Goal: Navigation & Orientation: Understand site structure

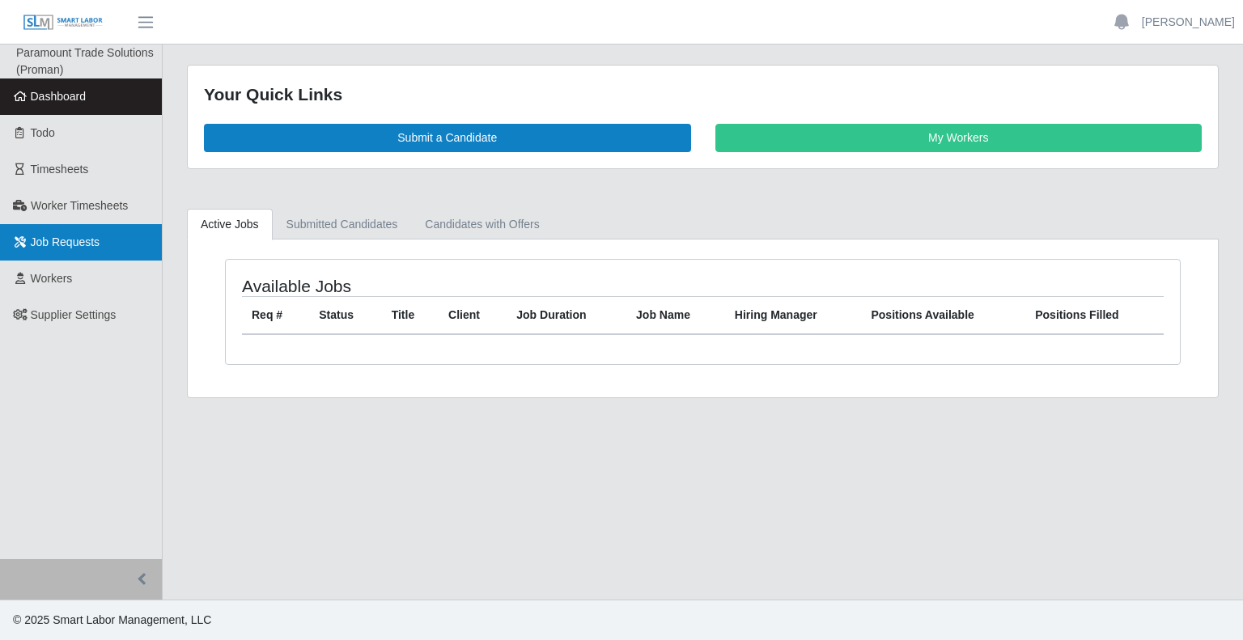
click at [58, 242] on span "Job Requests" at bounding box center [66, 242] width 70 height 13
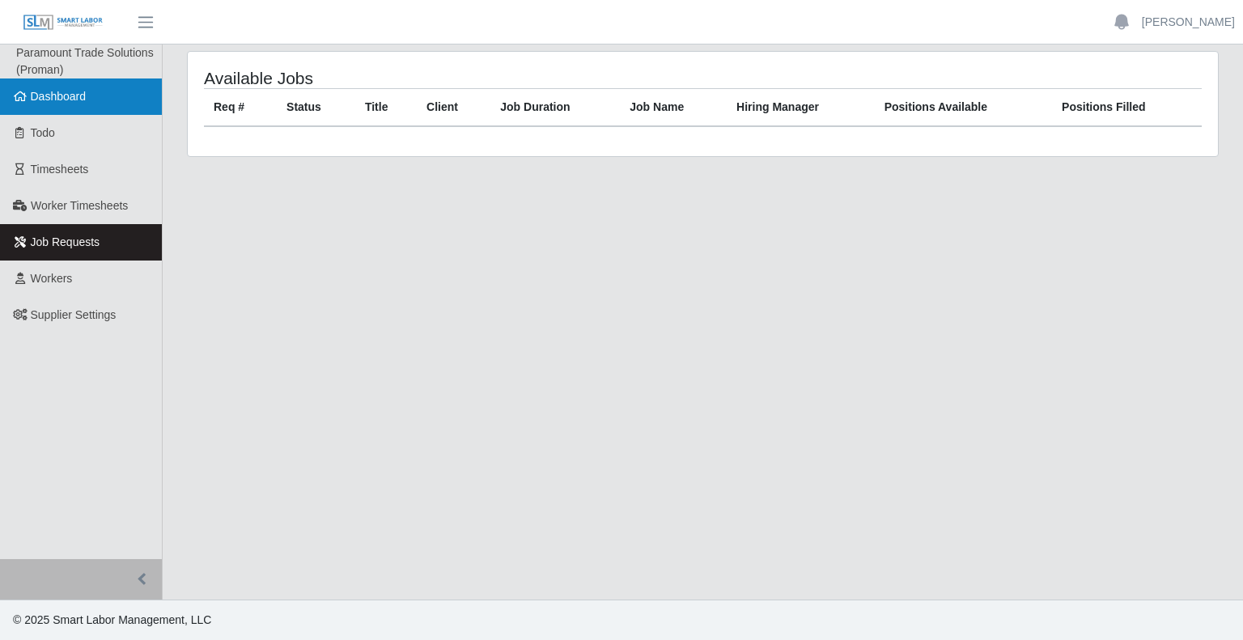
click at [62, 93] on span "Dashboard" at bounding box center [59, 96] width 56 height 13
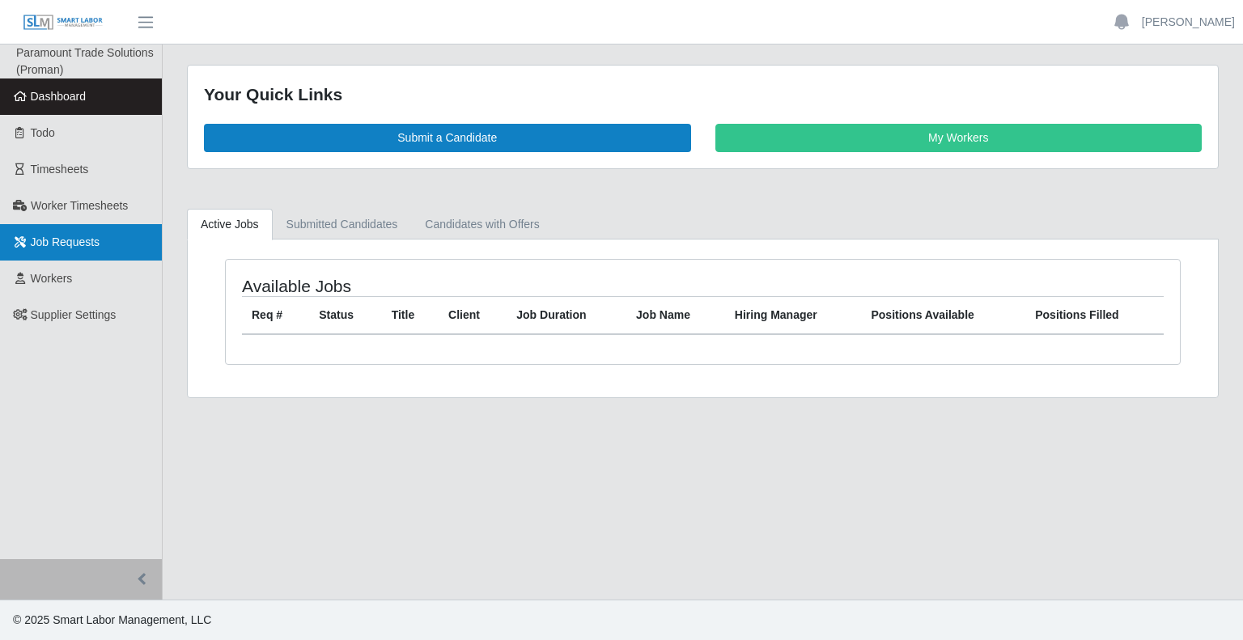
click at [52, 236] on span "Job Requests" at bounding box center [66, 242] width 70 height 13
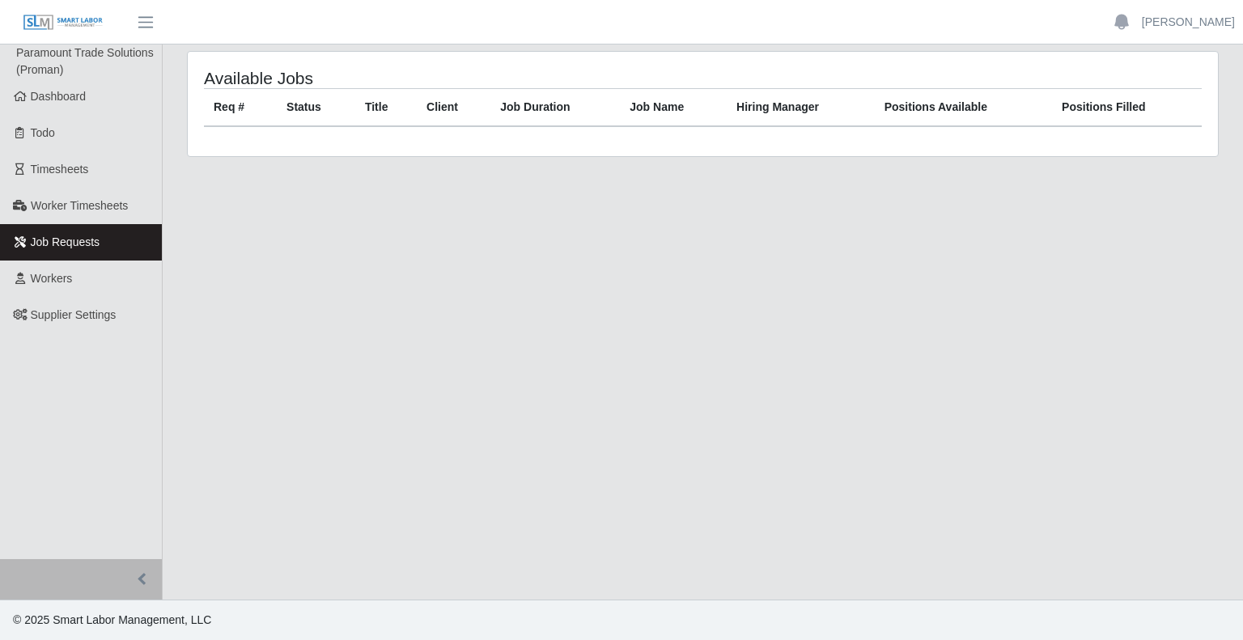
click at [138, 575] on button "button" at bounding box center [81, 579] width 162 height 40
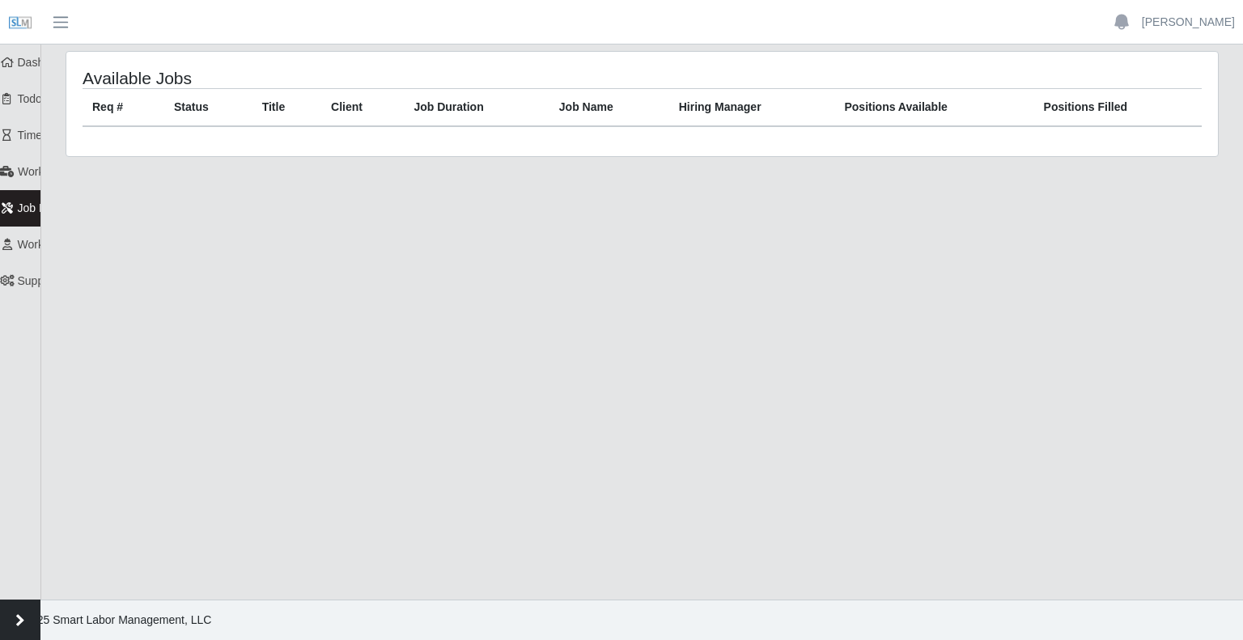
click at [27, 631] on button "button" at bounding box center [20, 620] width 40 height 40
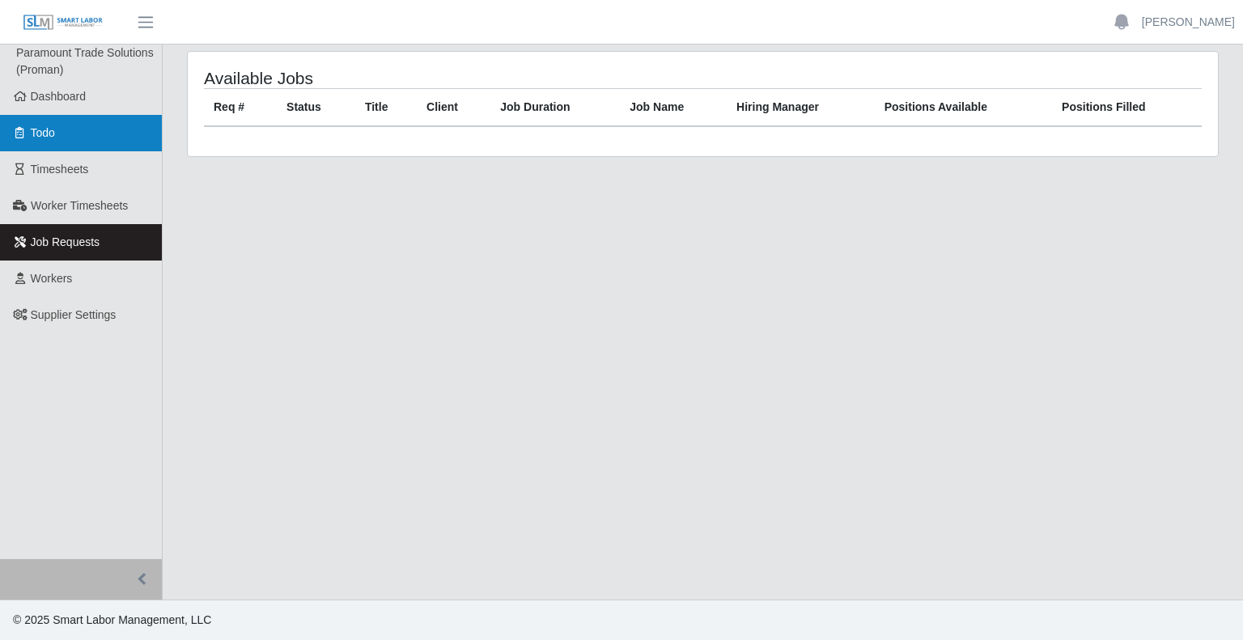
click at [62, 134] on link "Todo" at bounding box center [81, 133] width 162 height 36
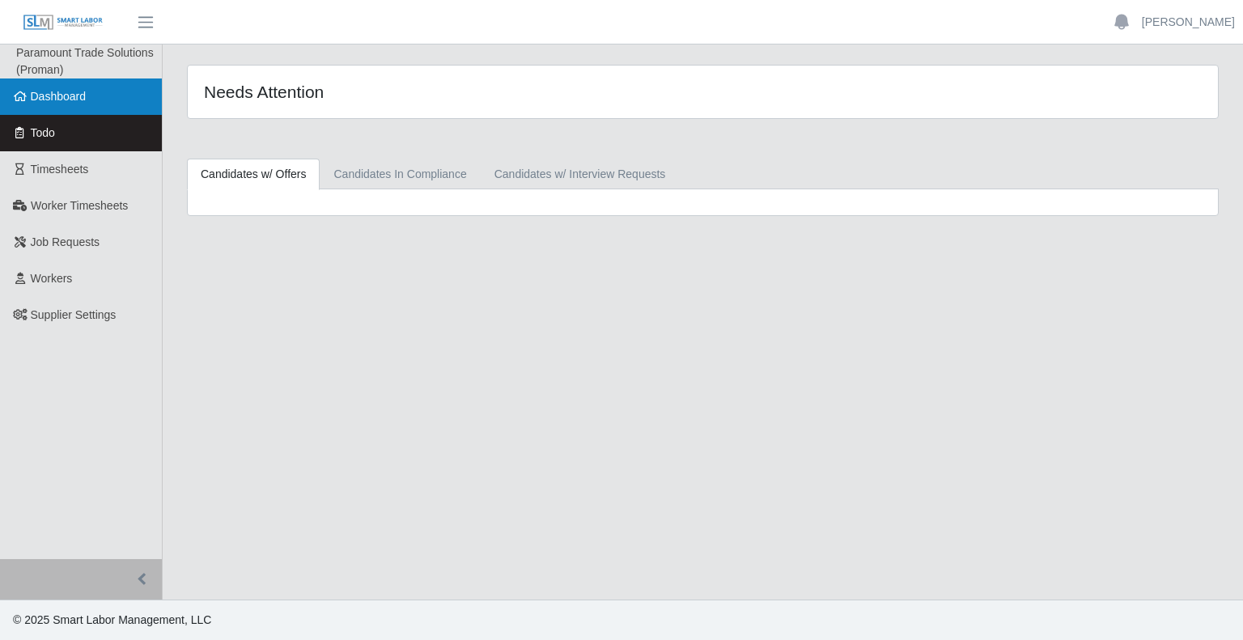
click at [60, 98] on span "Dashboard" at bounding box center [59, 96] width 56 height 13
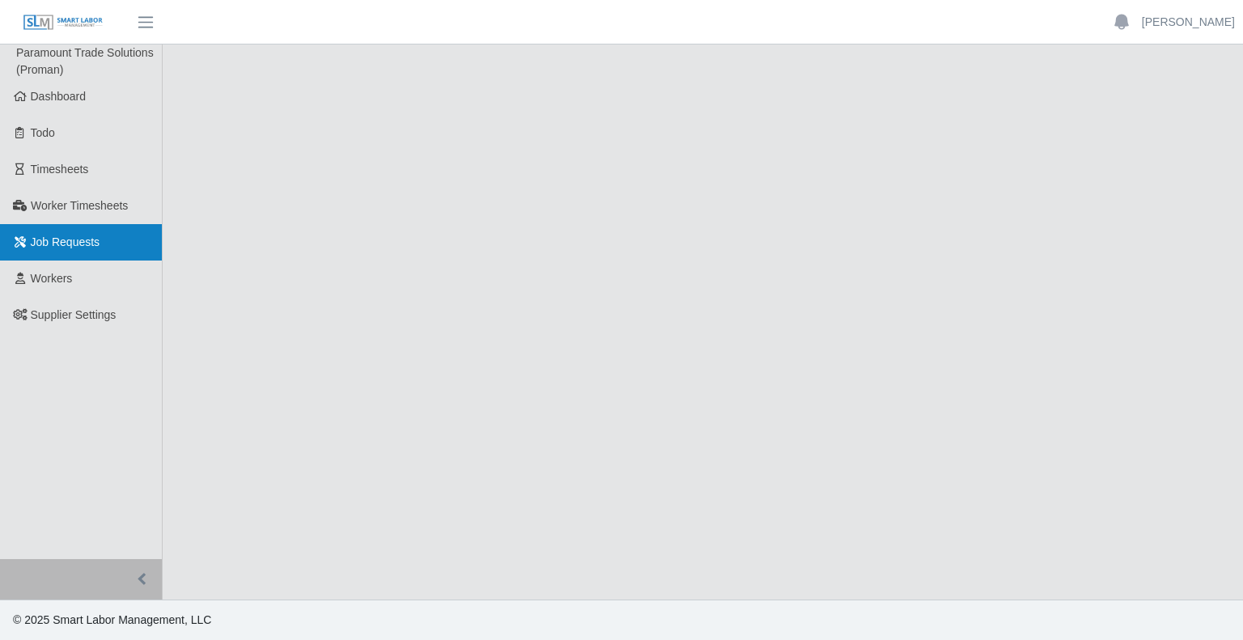
click at [55, 237] on span "Job Requests" at bounding box center [66, 242] width 70 height 13
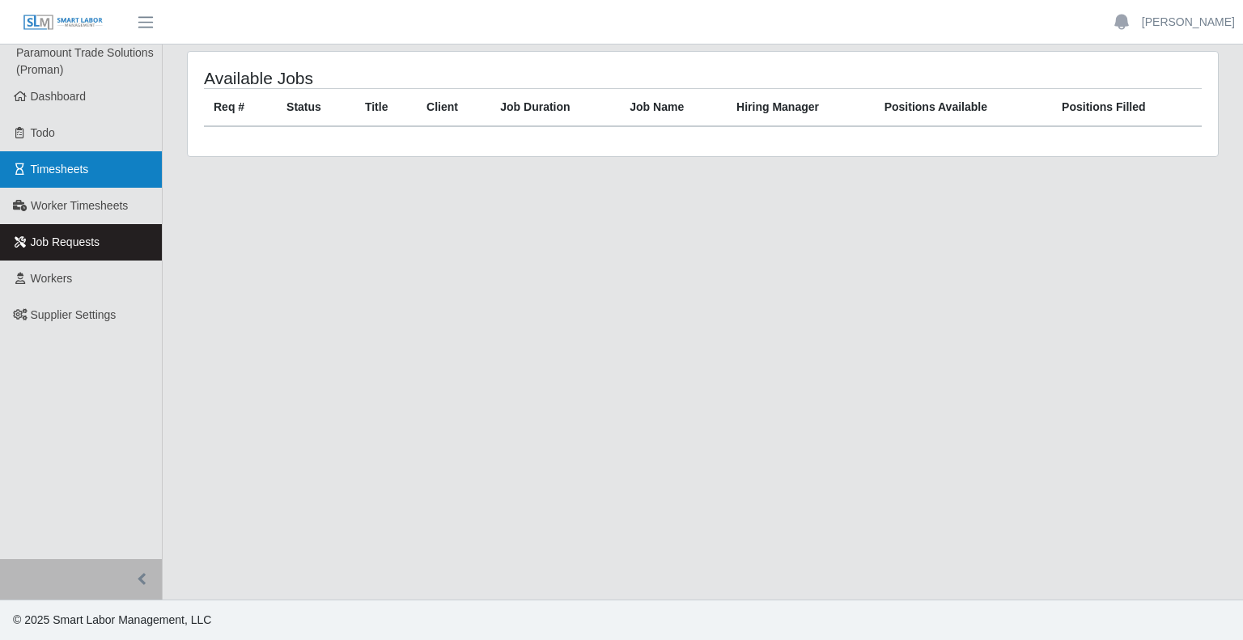
click at [67, 177] on link "Timesheets" at bounding box center [81, 169] width 162 height 36
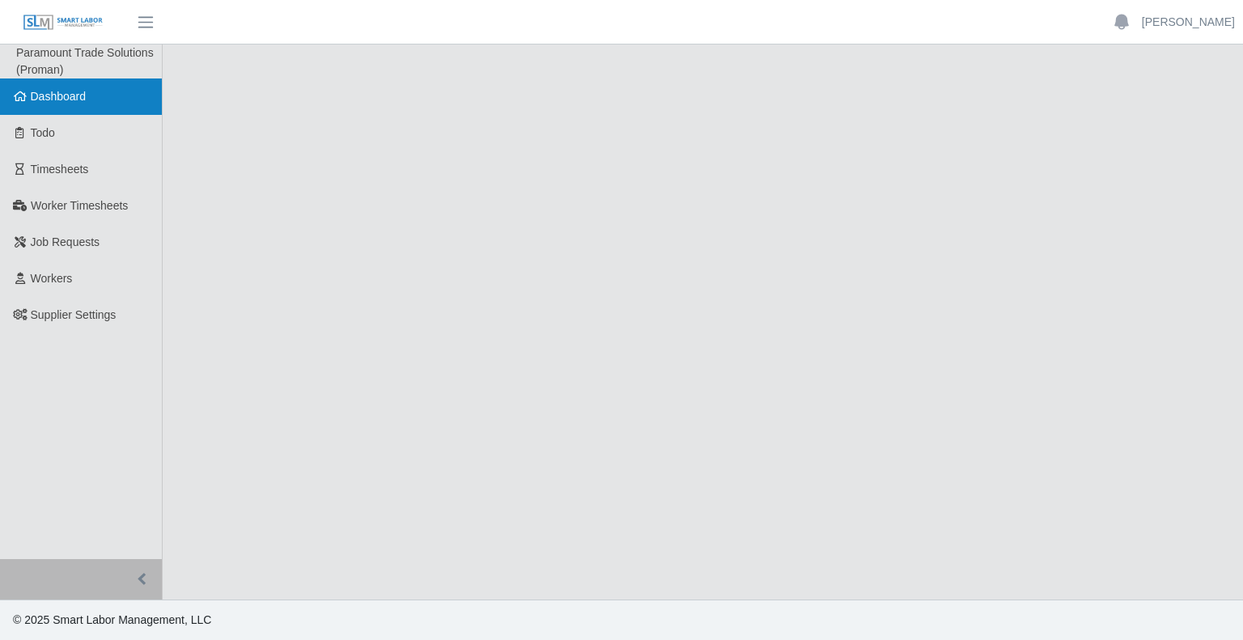
click at [68, 97] on span "Dashboard" at bounding box center [59, 96] width 56 height 13
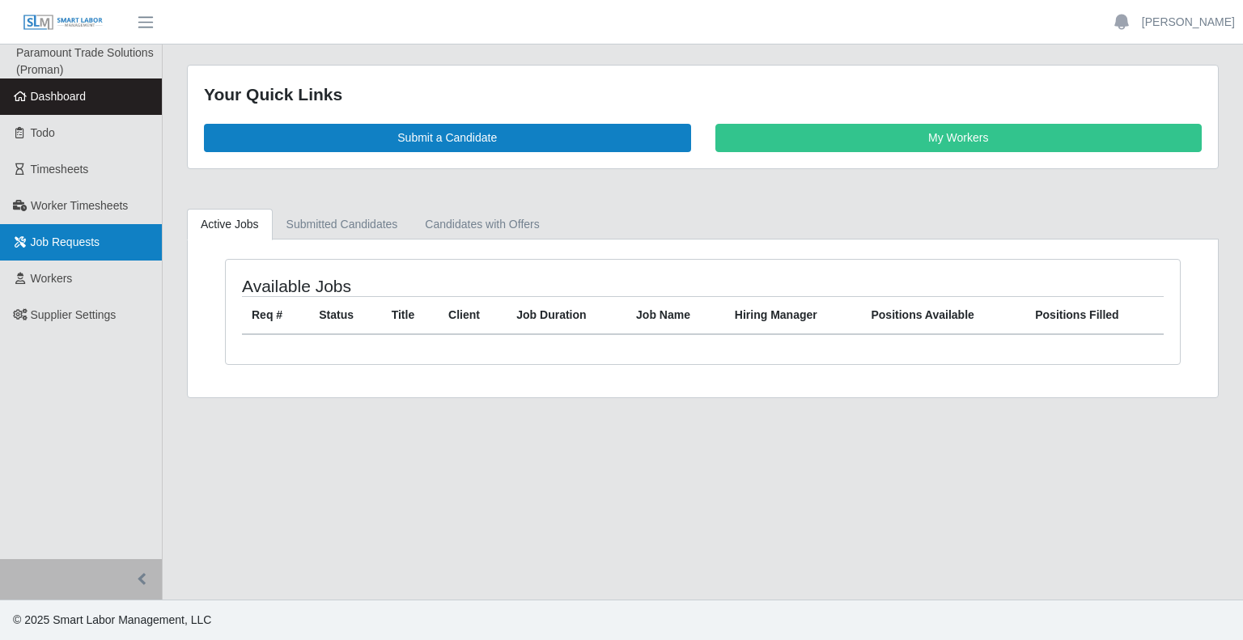
click at [62, 242] on span "Job Requests" at bounding box center [66, 242] width 70 height 13
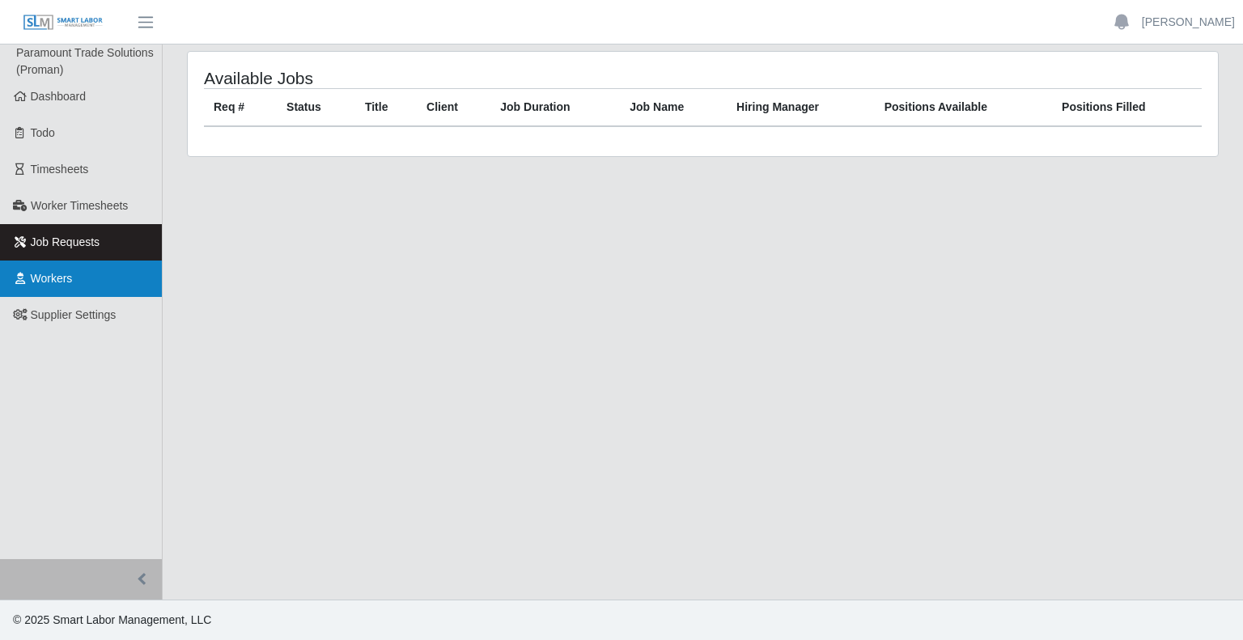
click at [49, 274] on span "Workers" at bounding box center [52, 278] width 42 height 13
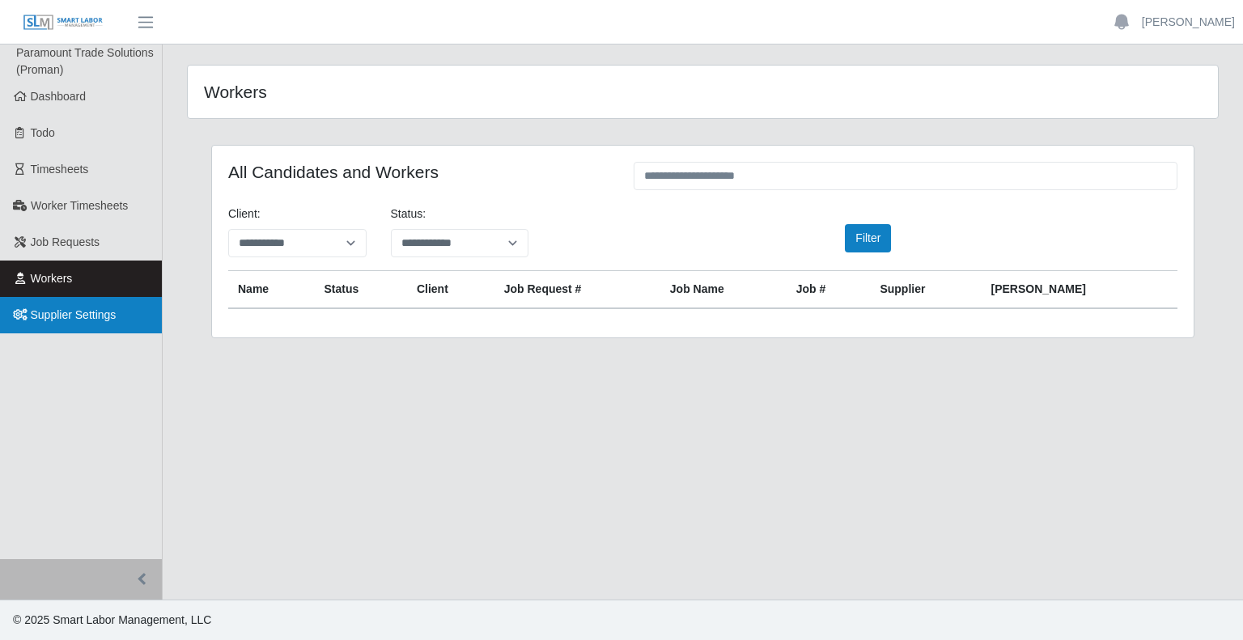
click at [70, 317] on span "Supplier Settings" at bounding box center [74, 314] width 86 height 13
